Goal: Transaction & Acquisition: Register for event/course

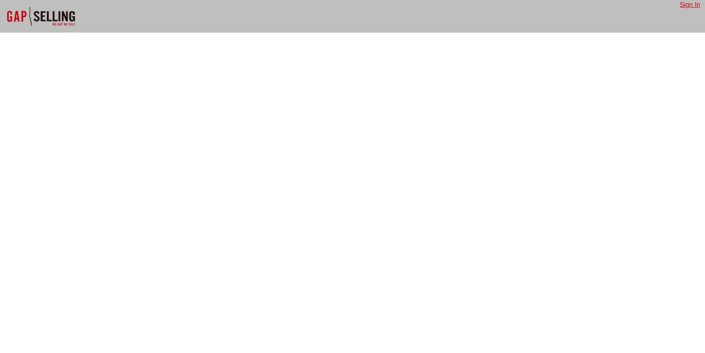
click at [686, 7] on link "Sign In" at bounding box center [690, 4] width 20 height 7
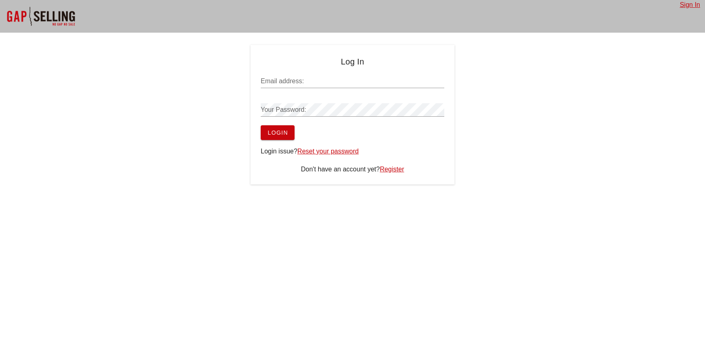
click at [403, 166] on link "Register" at bounding box center [392, 169] width 24 height 7
